Goal: Ask a question

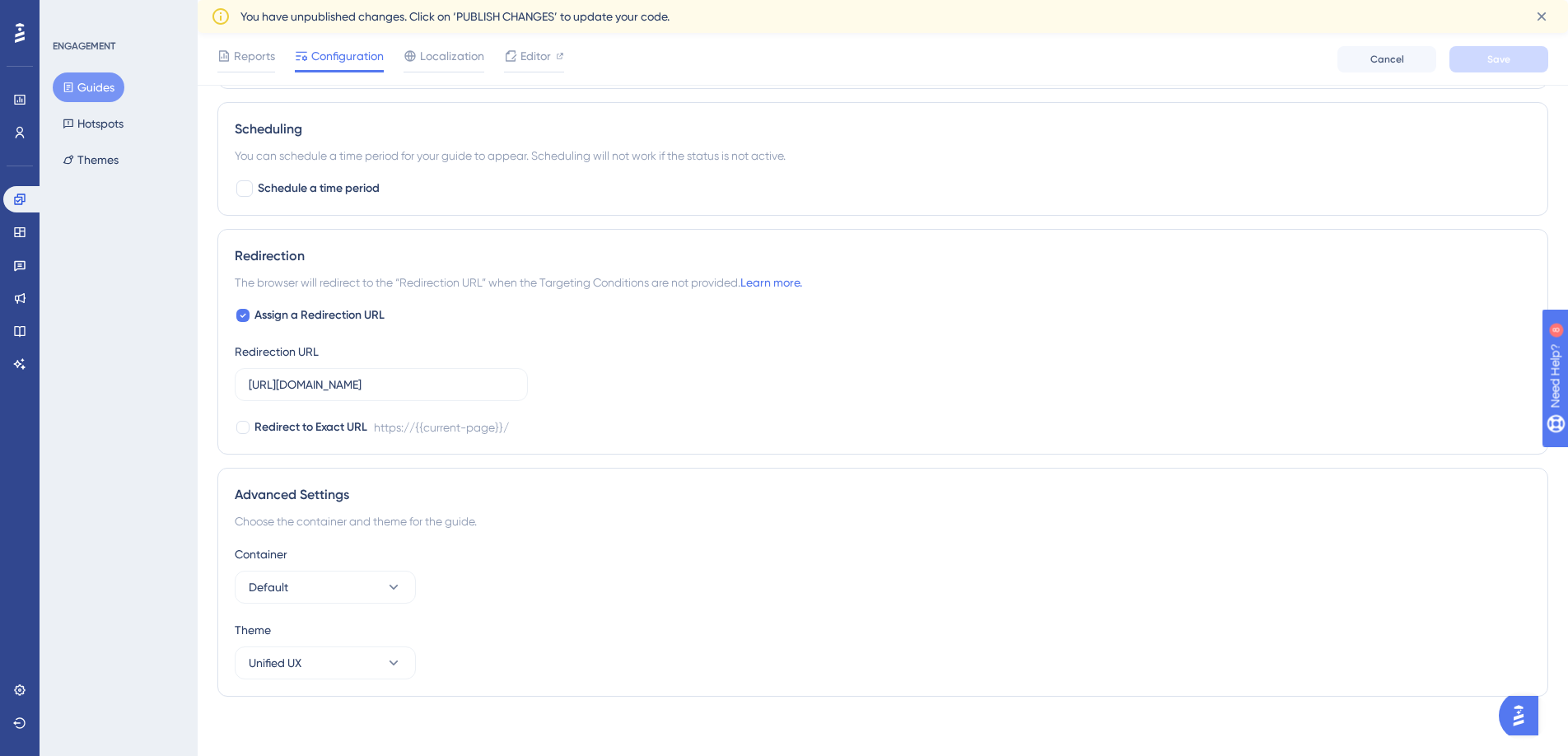
click at [1532, 718] on img "Open AI Assistant Launcher" at bounding box center [1517, 715] width 29 height 29
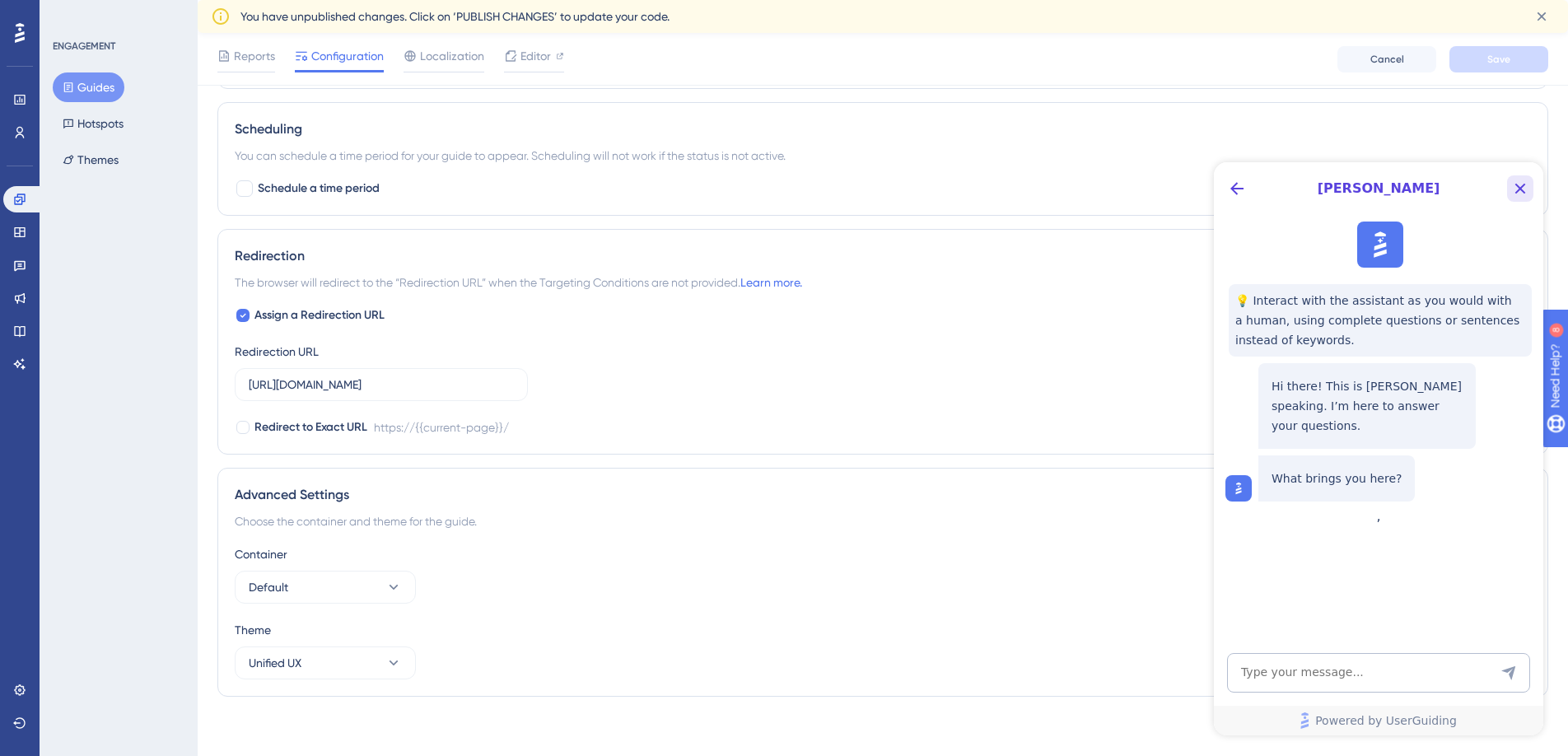
click at [1520, 191] on icon "Close Button" at bounding box center [1520, 189] width 20 height 20
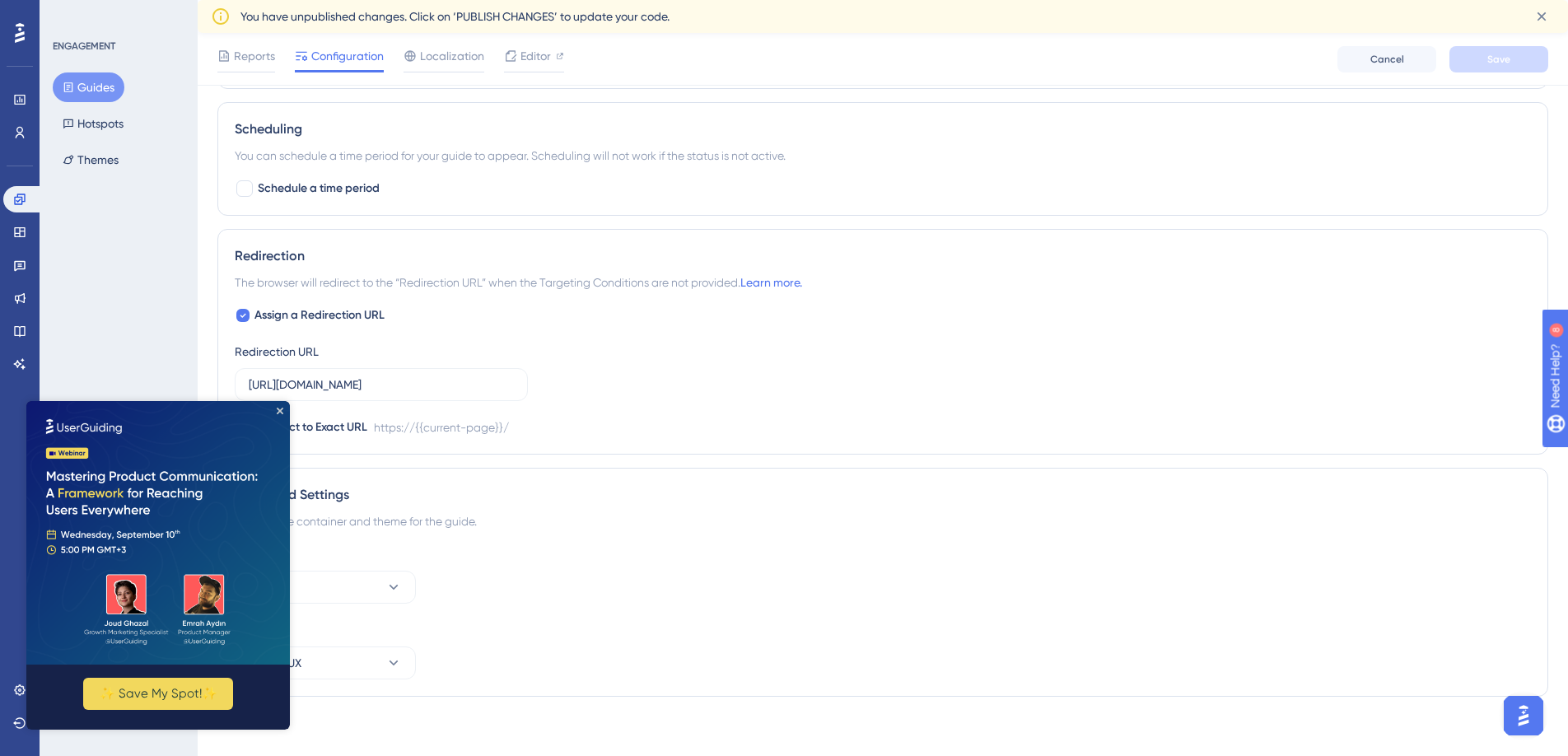
click at [1532, 711] on img "Open AI Assistant Launcher" at bounding box center [1523, 715] width 29 height 29
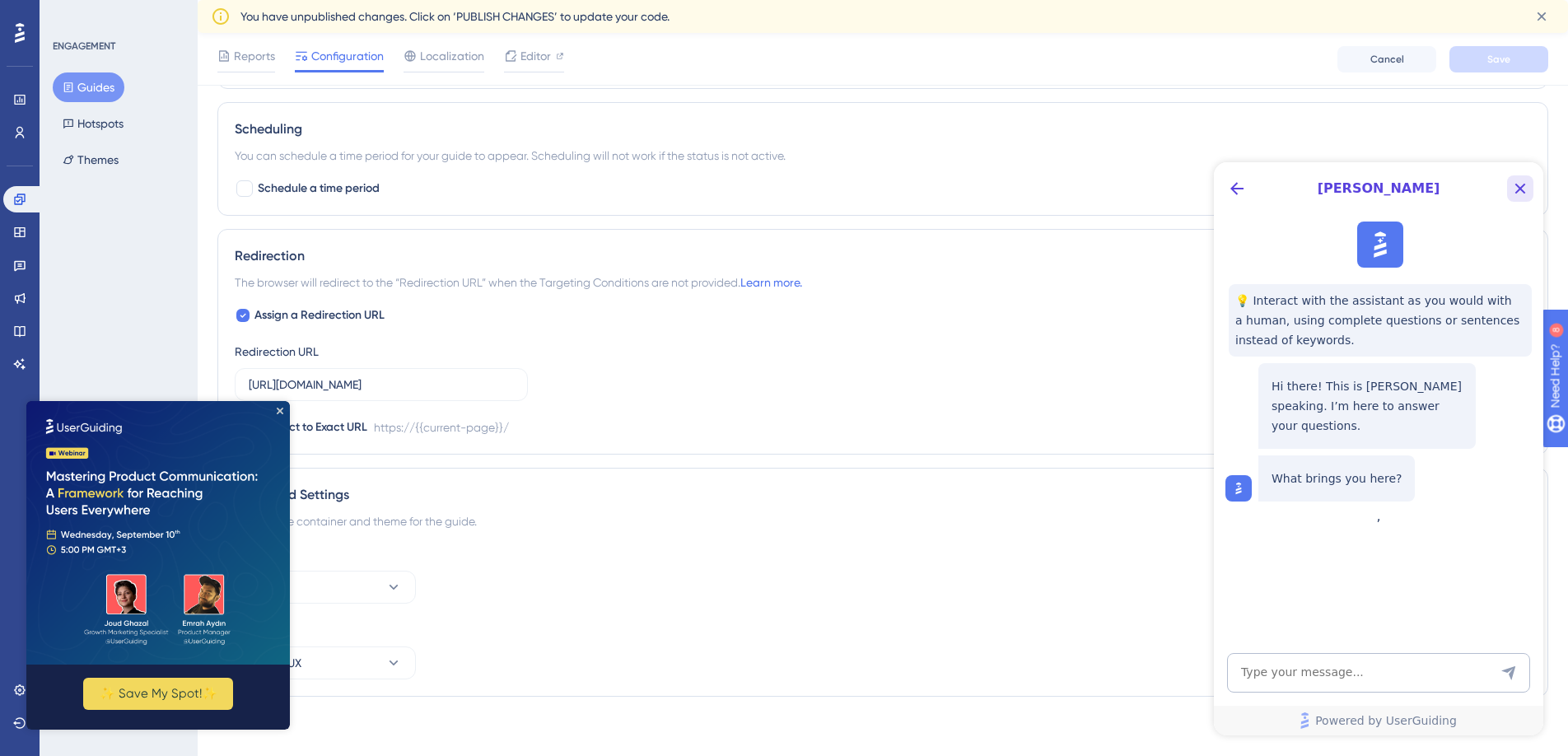
click at [1524, 179] on icon "Close Button" at bounding box center [1520, 189] width 20 height 20
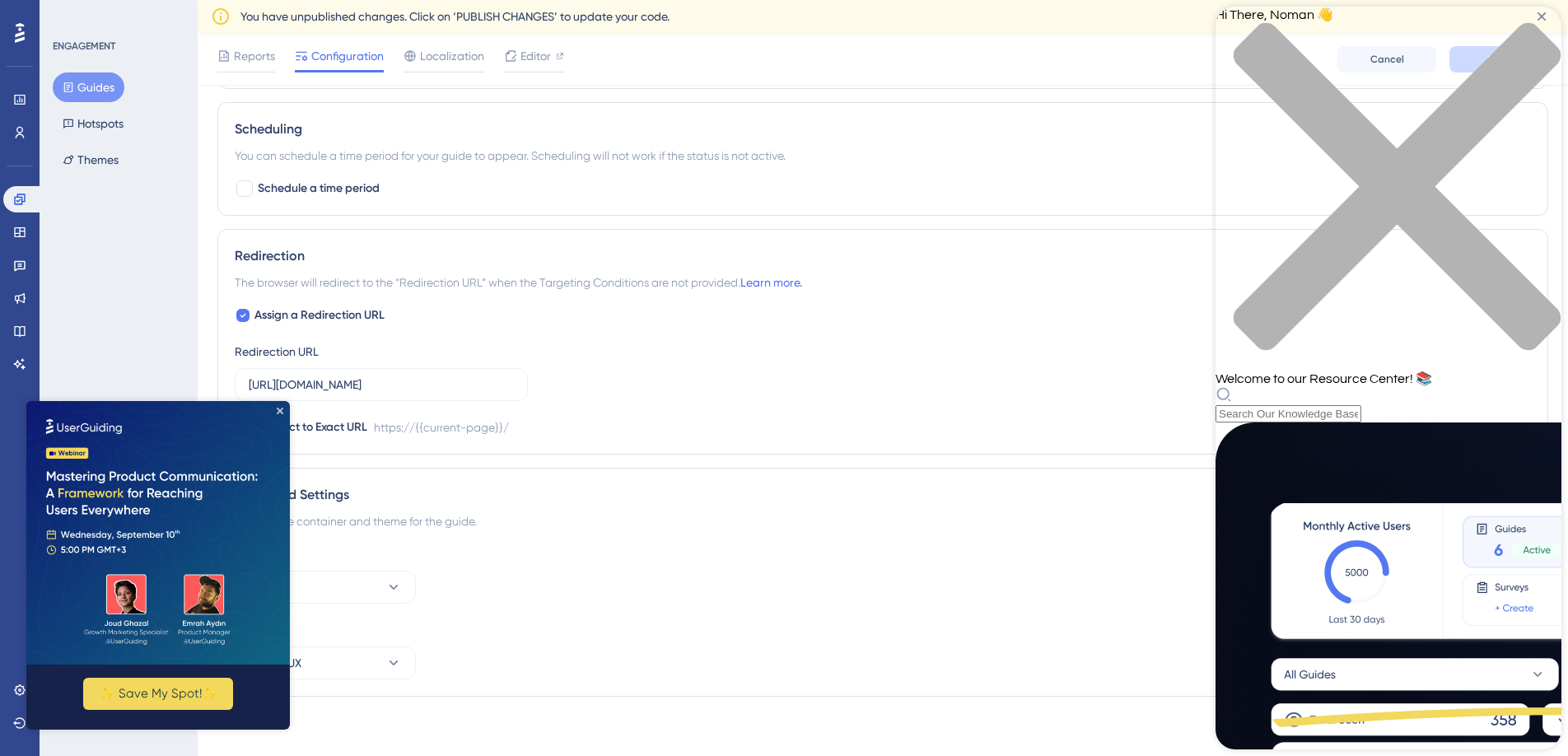
click at [1531, 38] on div "close resource center" at bounding box center [1387, 197] width 346 height 349
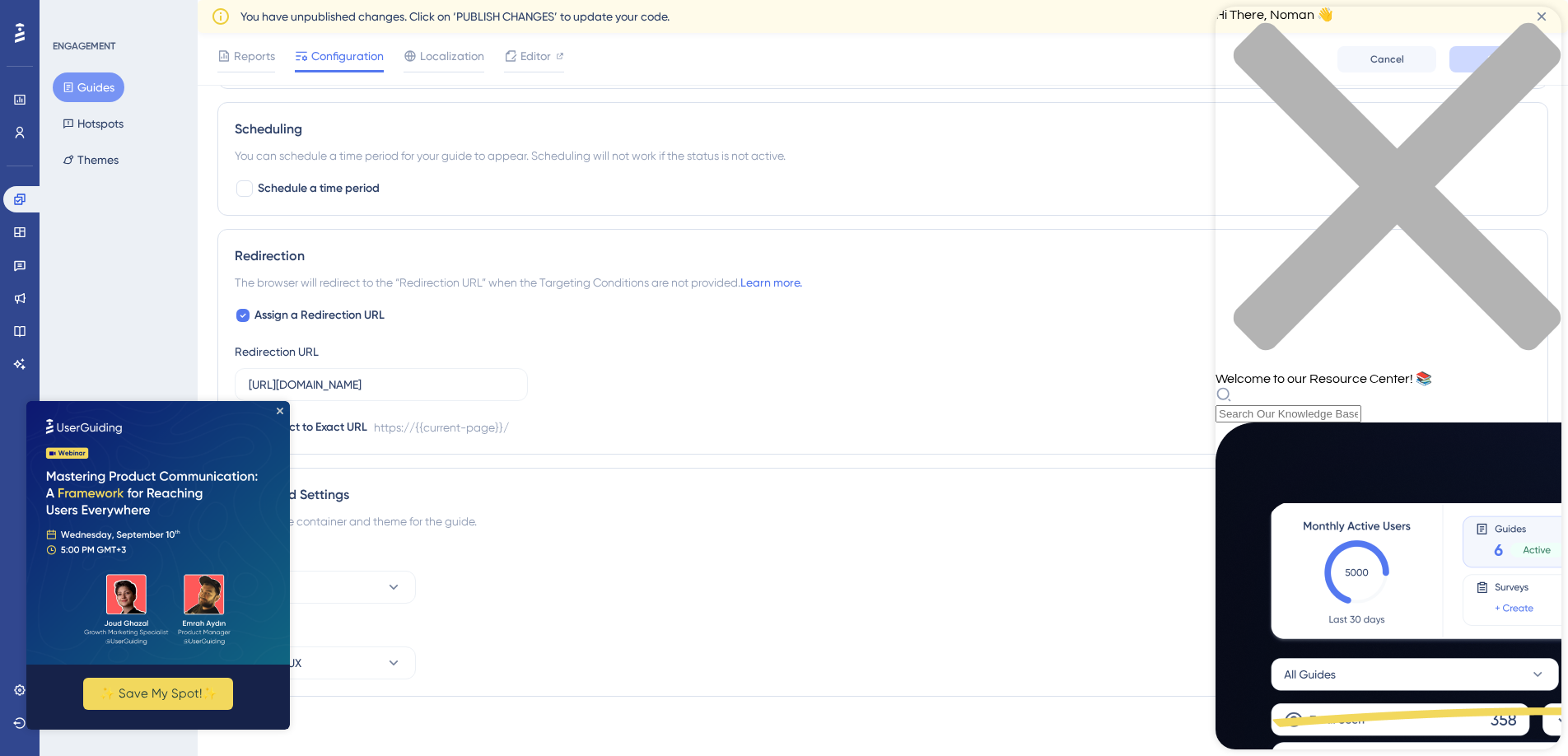
scroll to position [451, 0]
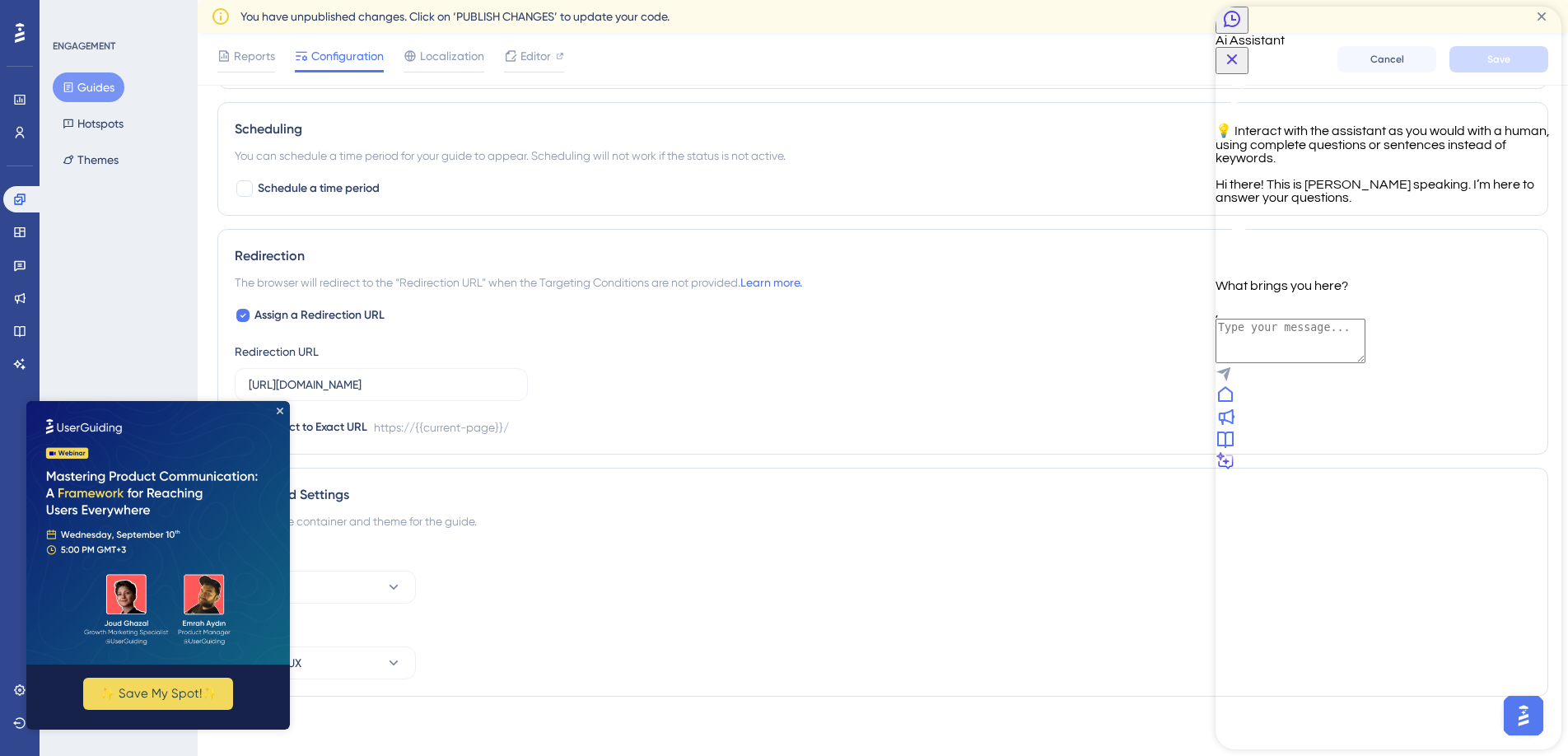
click at [1235, 405] on icon at bounding box center [1225, 394] width 20 height 20
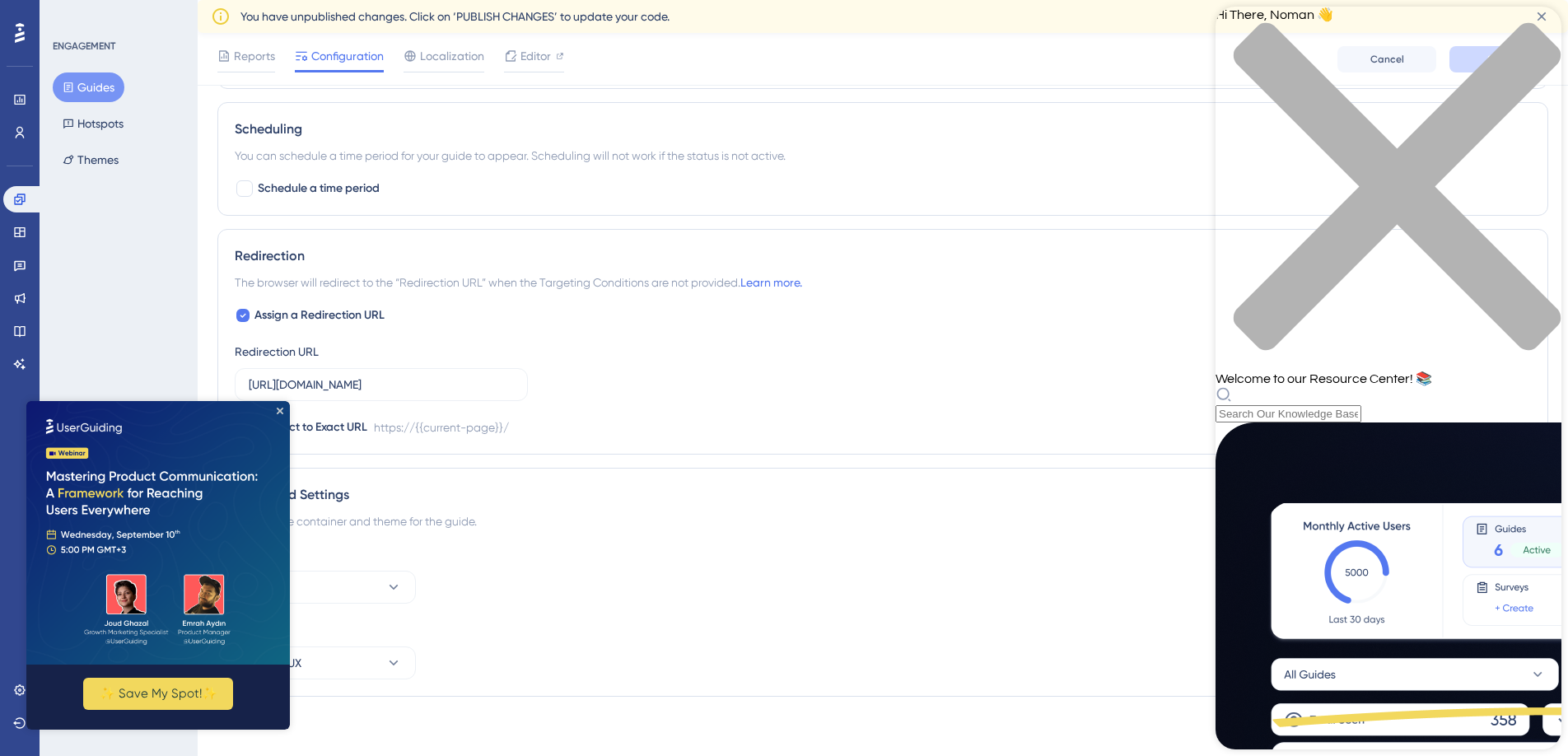
scroll to position [471, 0]
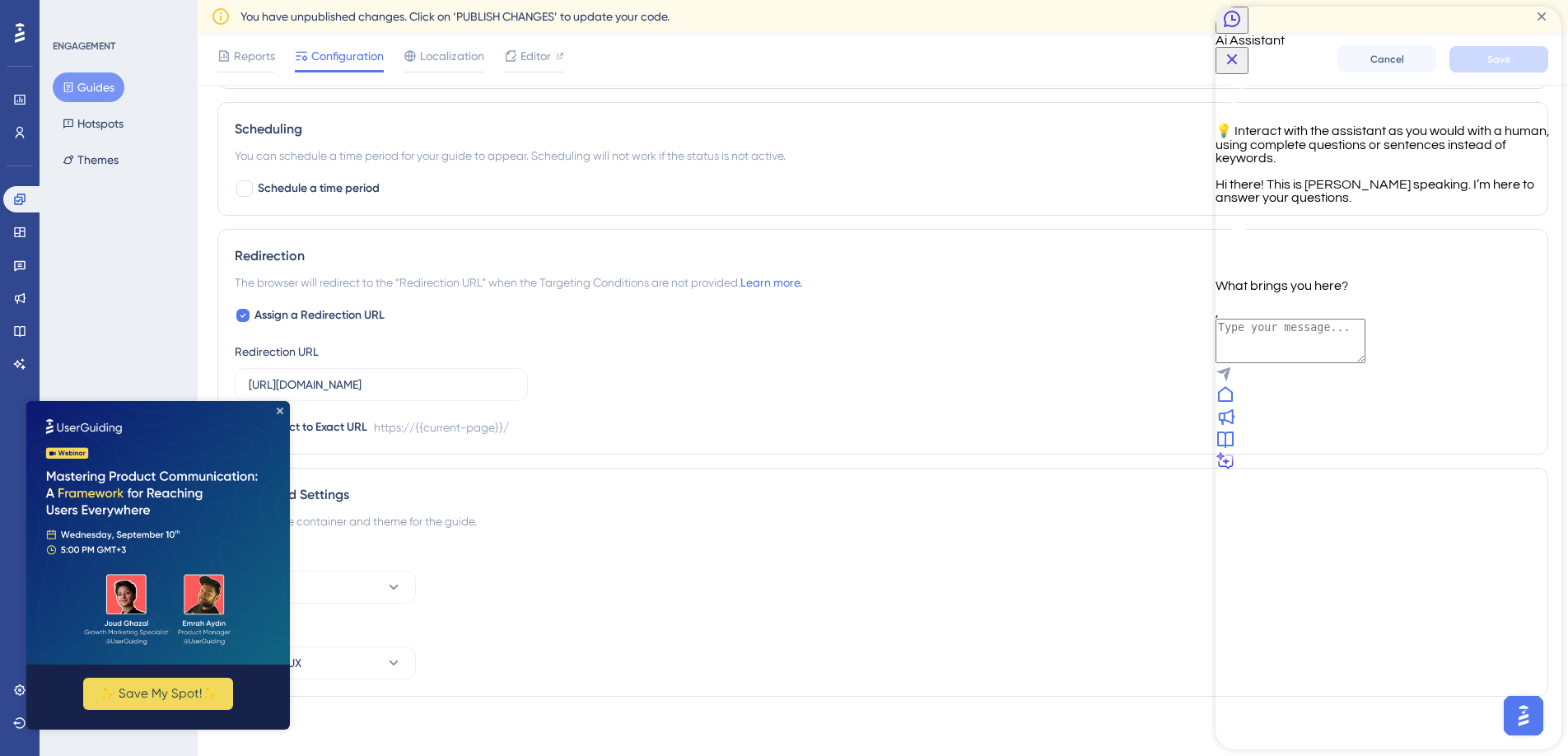
click at [1242, 50] on icon "Close Button" at bounding box center [1232, 60] width 20 height 20
